Goal: Task Accomplishment & Management: Use online tool/utility

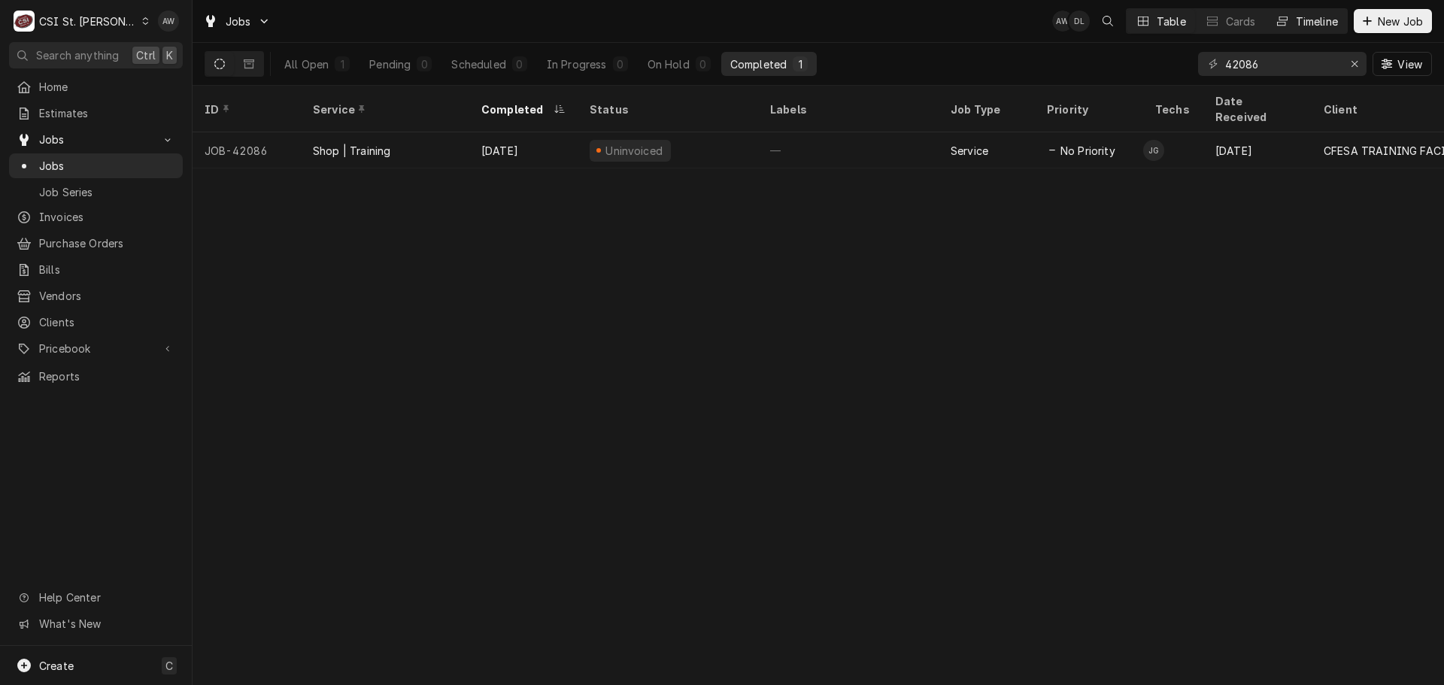
drag, startPoint x: 0, startPoint y: 0, endPoint x: 1290, endPoint y: 14, distance: 1290.6
click at [1290, 14] on button "Timeline" at bounding box center [1306, 21] width 81 height 24
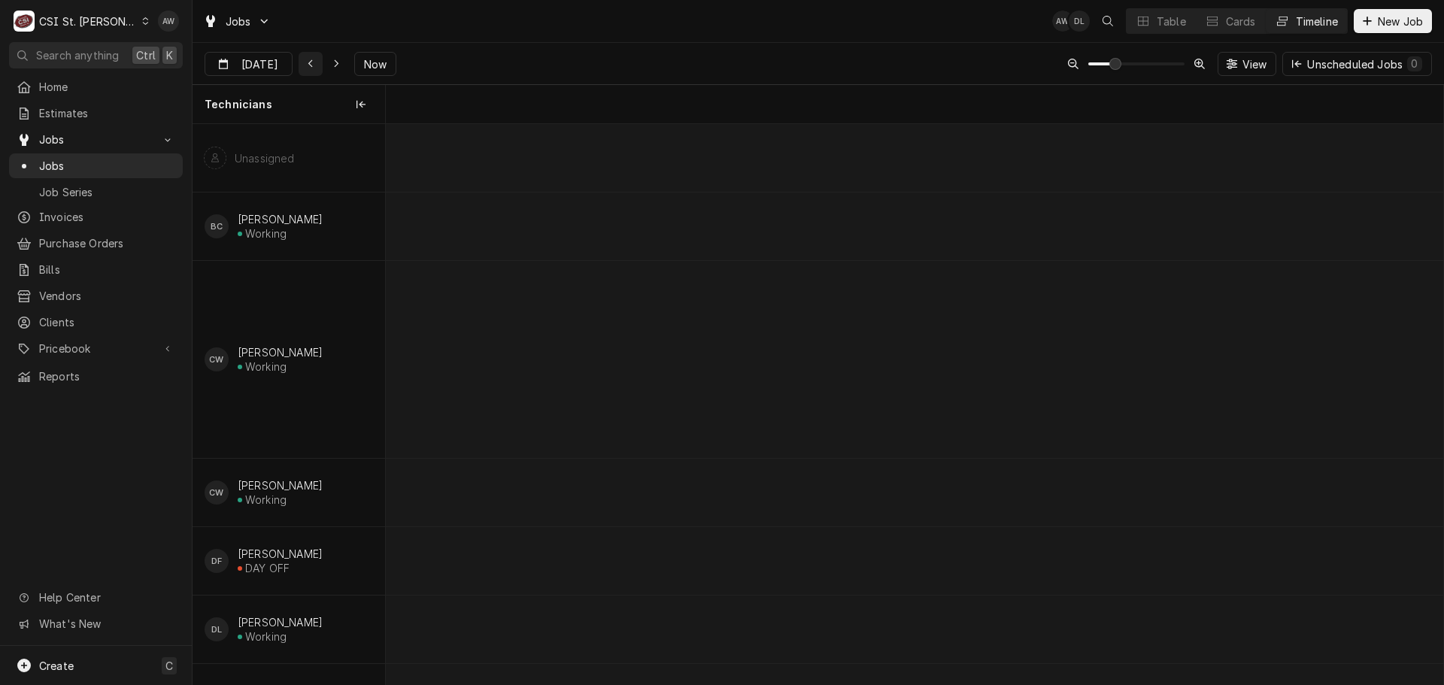
scroll to position [0, 20966]
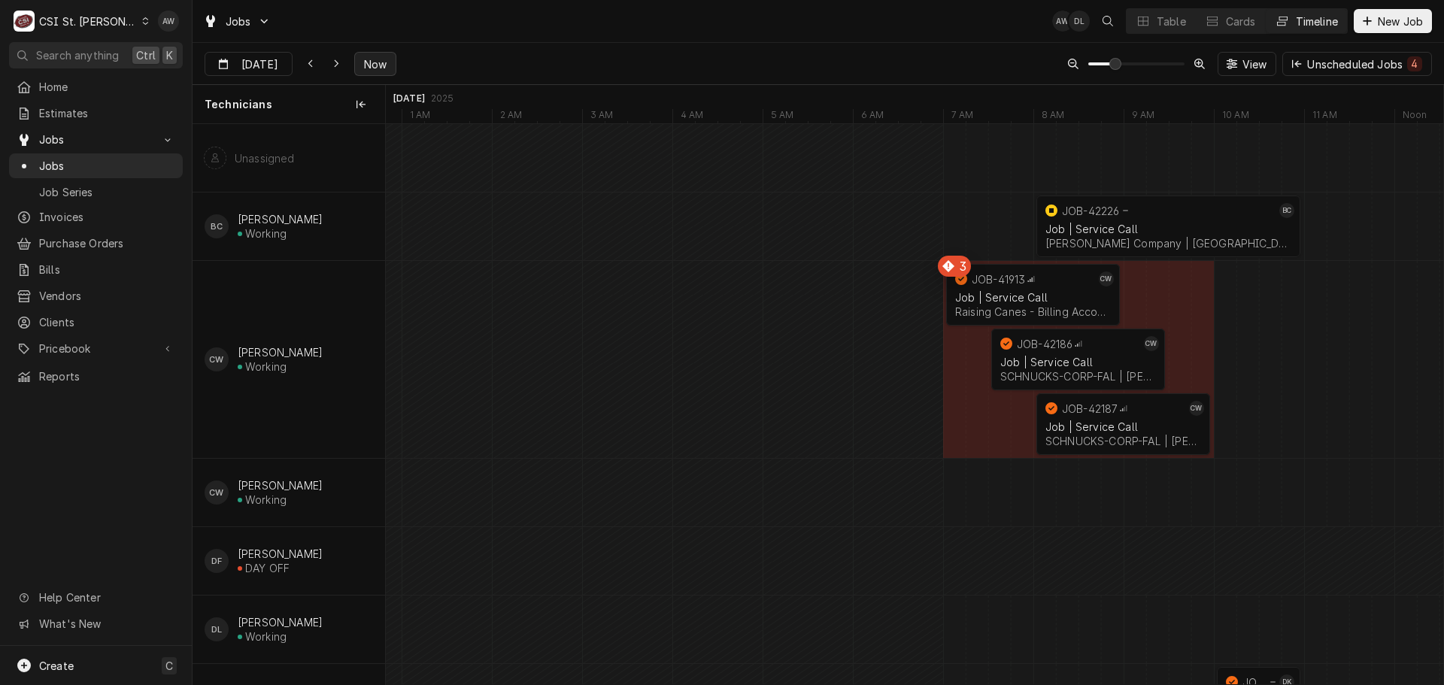
click at [381, 68] on span "Now" at bounding box center [375, 64] width 29 height 16
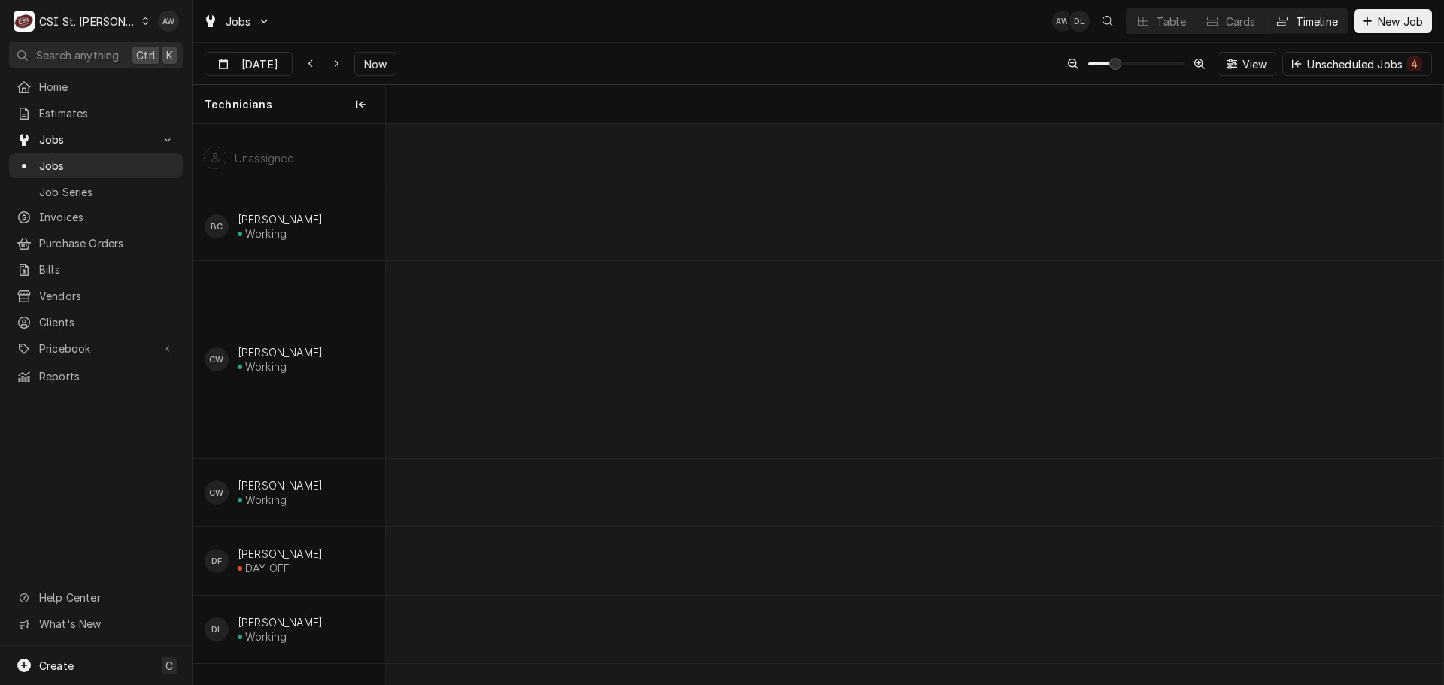
scroll to position [0, 27485]
type input "Aug 25"
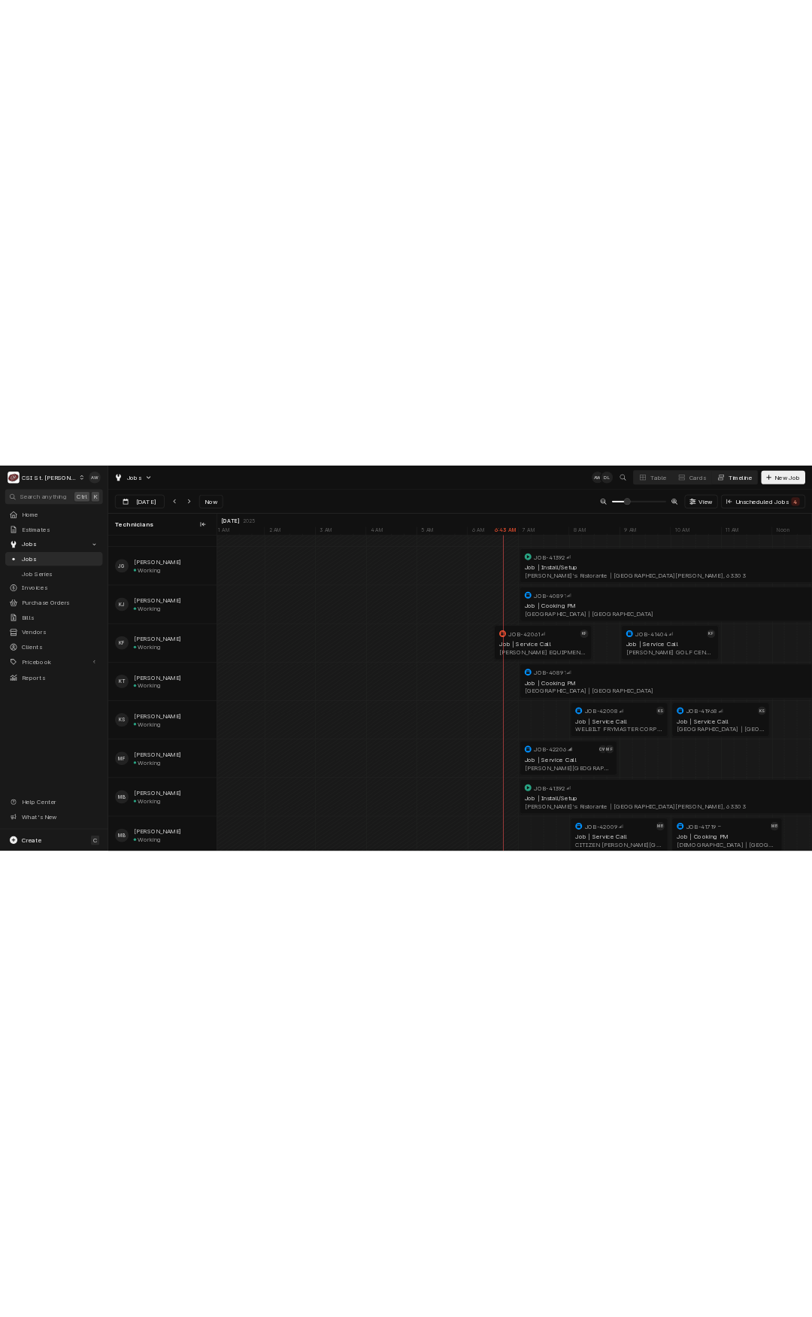
scroll to position [827, 0]
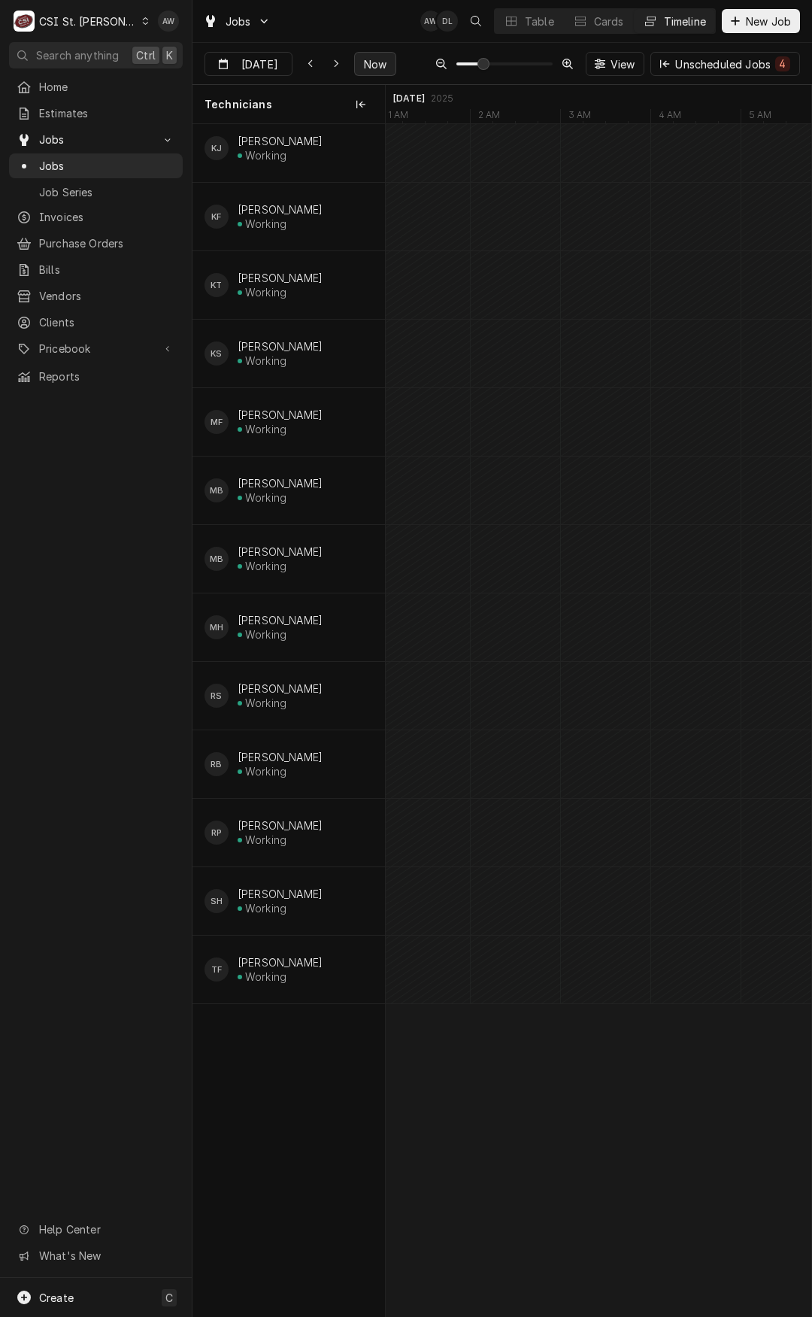
click at [372, 67] on span "Now" at bounding box center [375, 64] width 29 height 16
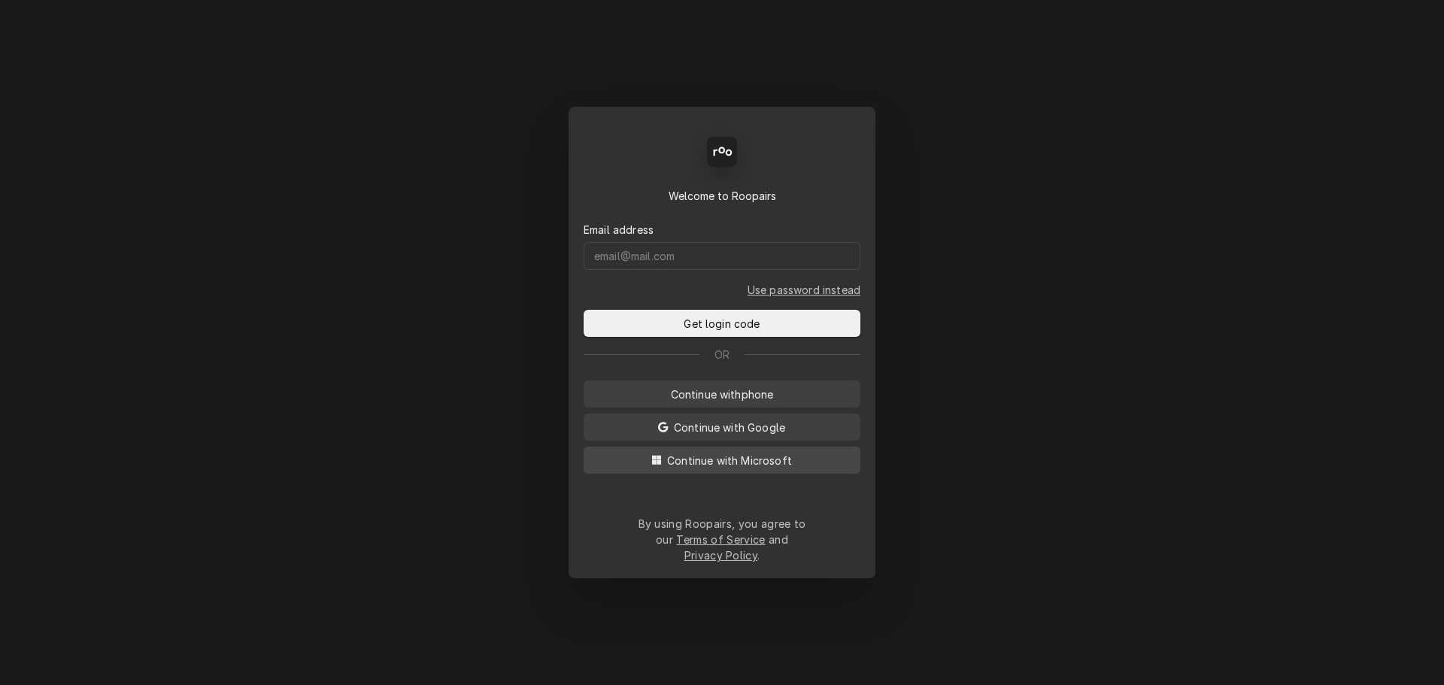
click at [843, 474] on button "Continue with Microsoft" at bounding box center [722, 460] width 277 height 27
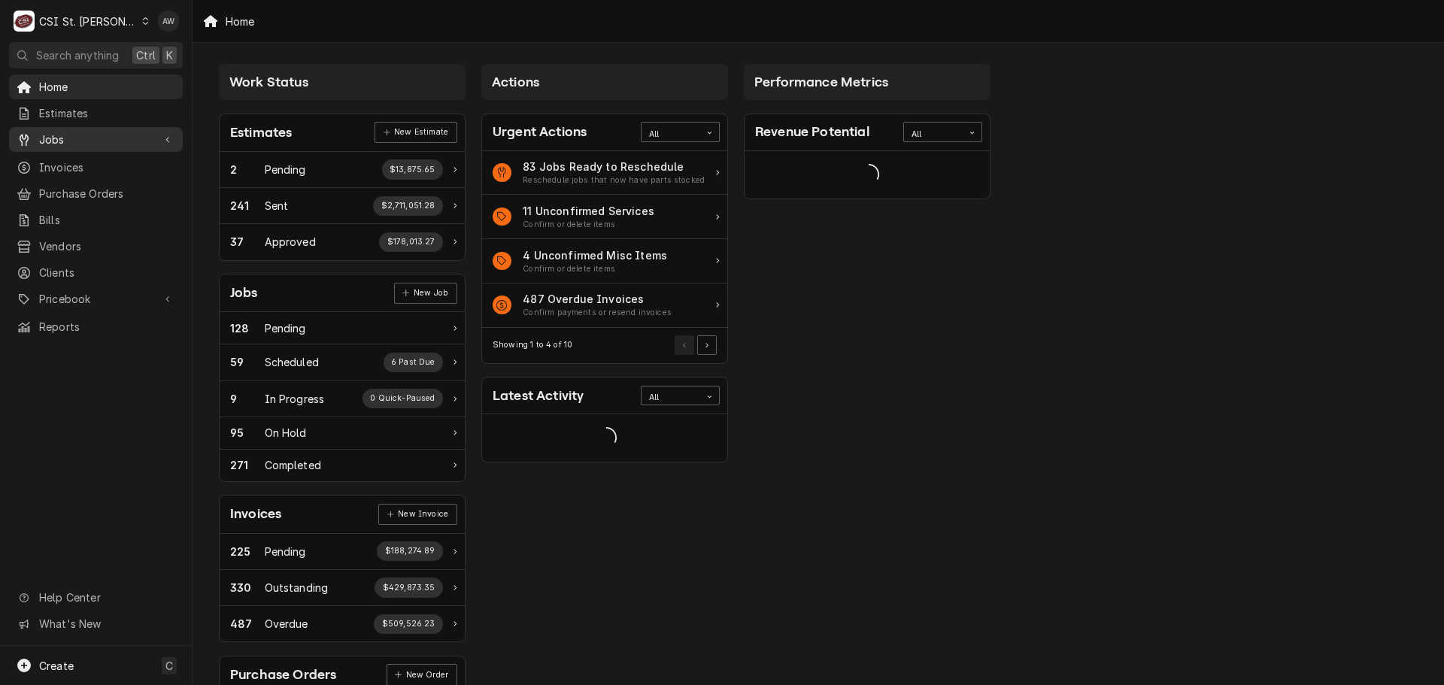
click at [121, 140] on span "Jobs" at bounding box center [96, 140] width 114 height 16
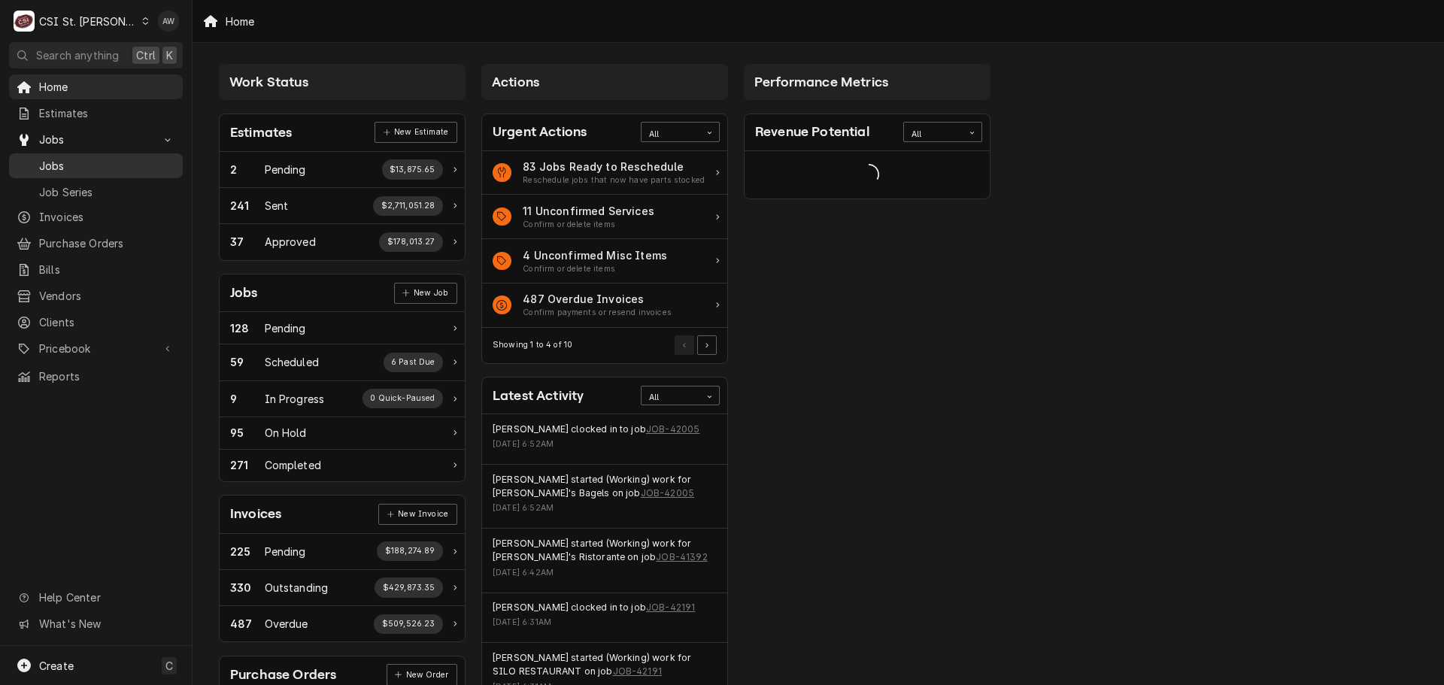
click at [121, 162] on span "Jobs" at bounding box center [107, 166] width 136 height 16
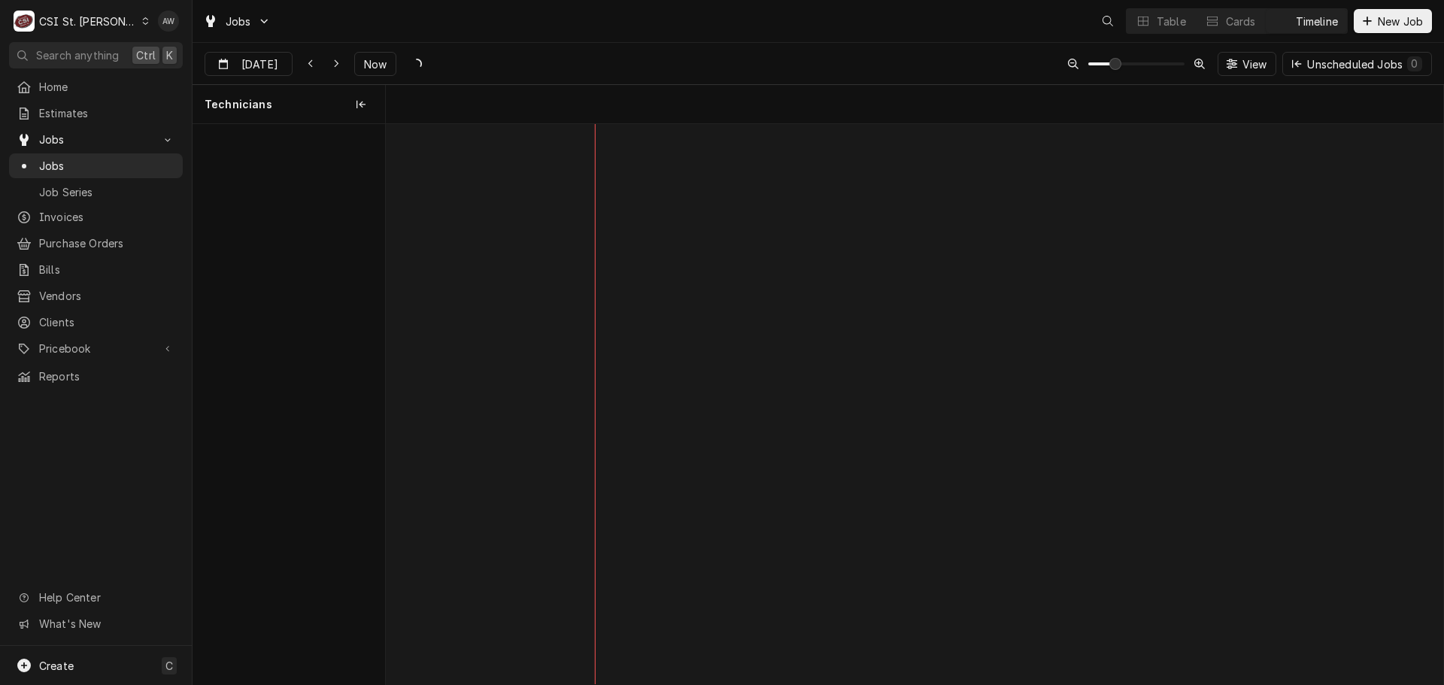
scroll to position [0, 20965]
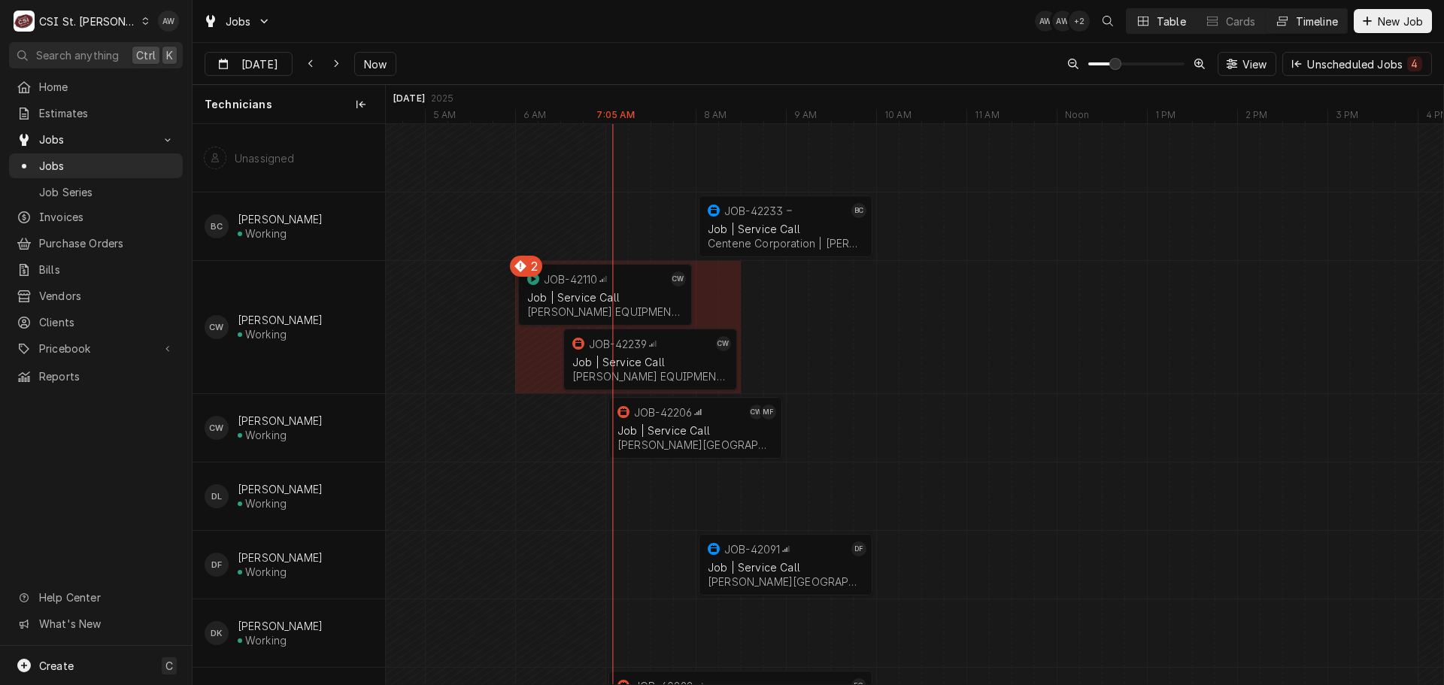
click at [1143, 22] on icon "Dynamic Content Wrapper" at bounding box center [1143, 21] width 11 height 11
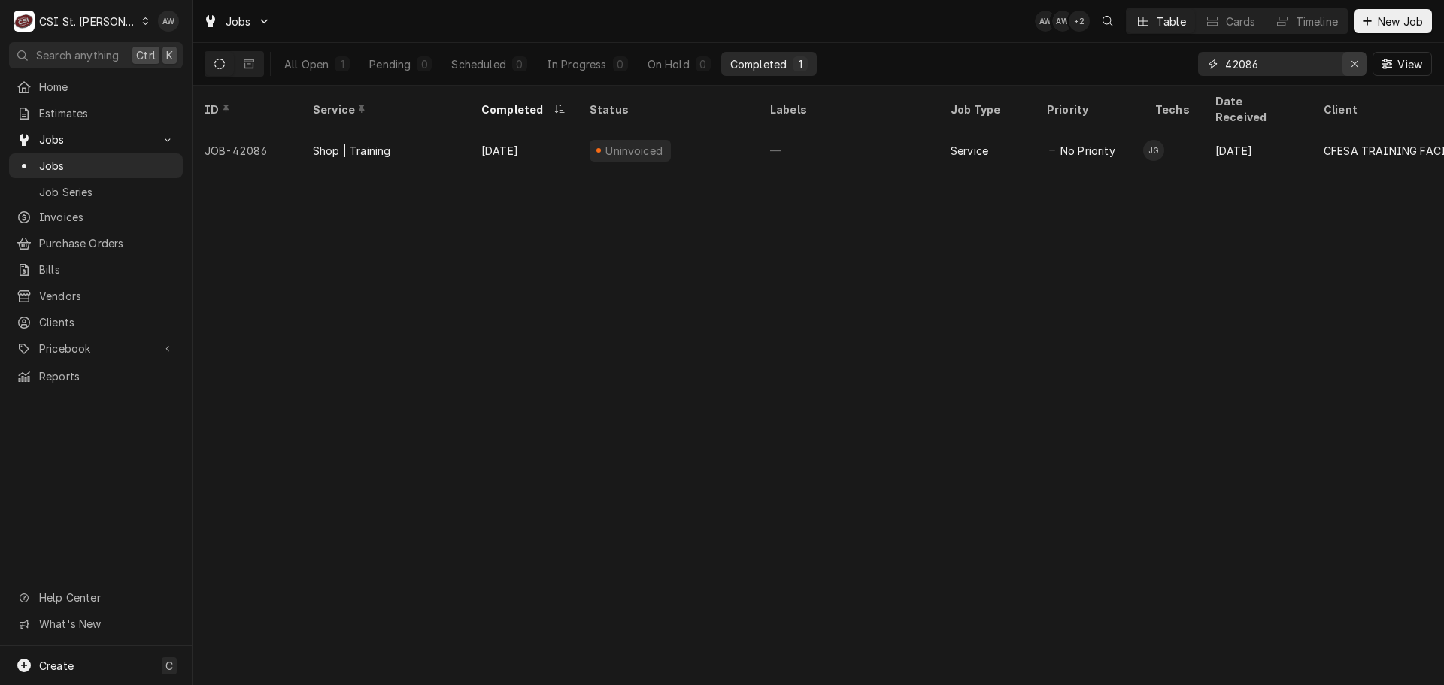
click at [1356, 64] on icon "Erase input" at bounding box center [1355, 64] width 8 height 11
